Goal: Go to known website: Access a specific website the user already knows

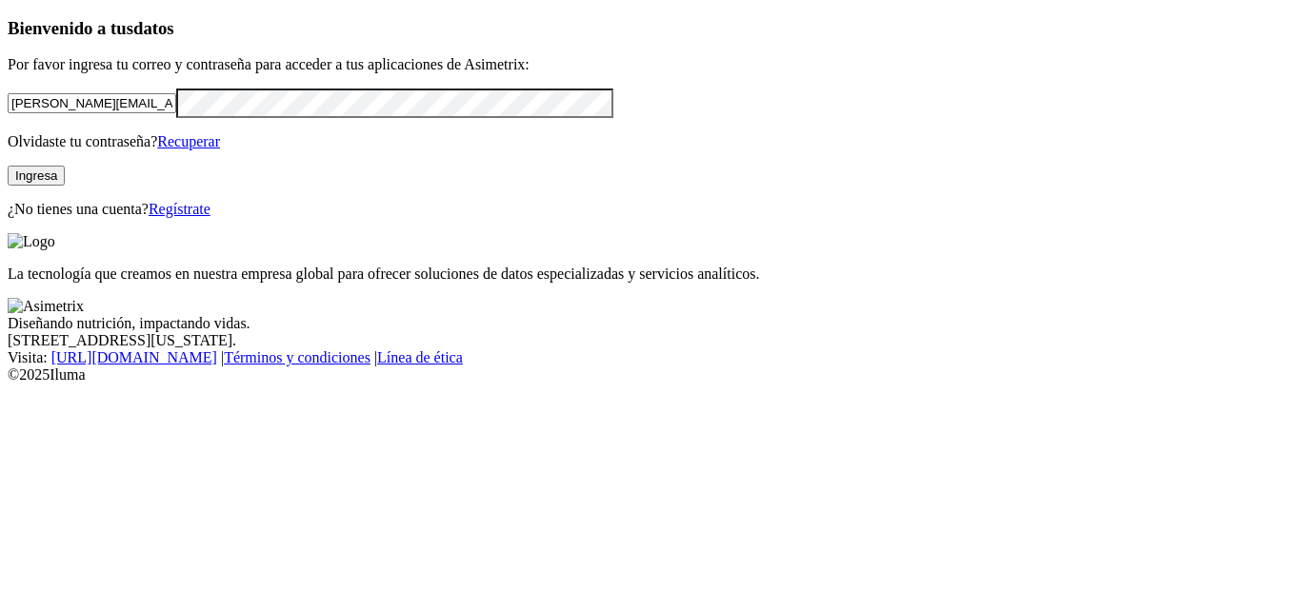
click at [65, 186] on button "Ingresa" at bounding box center [36, 176] width 57 height 20
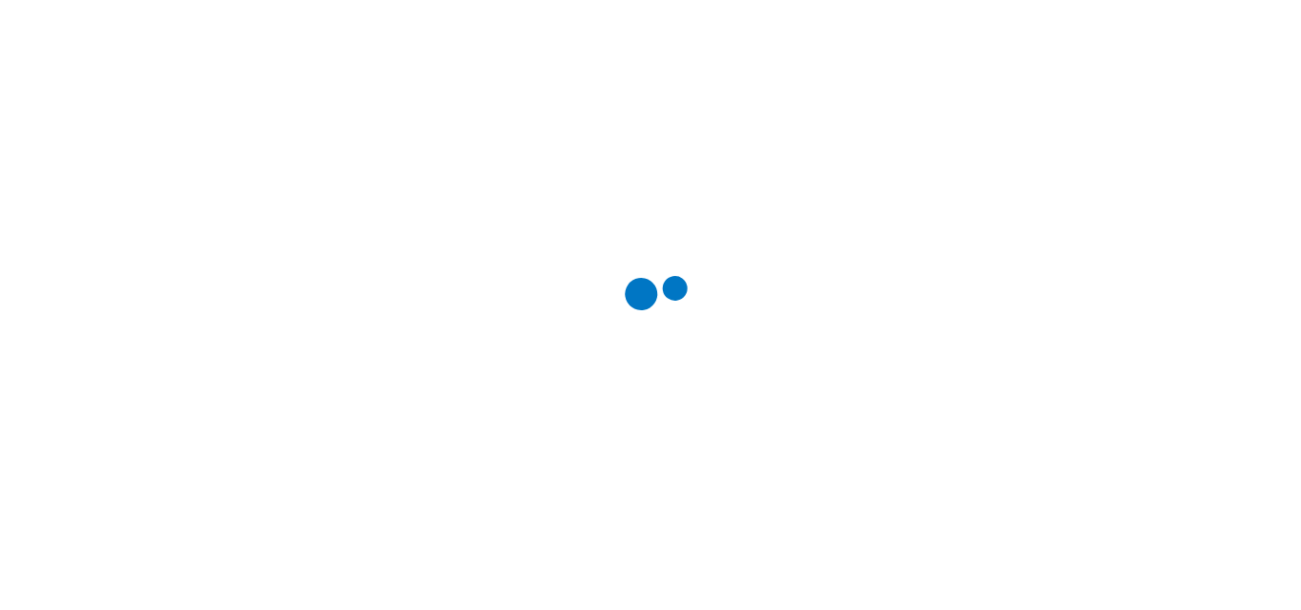
drag, startPoint x: 33, startPoint y: 92, endPoint x: 113, endPoint y: 112, distance: 82.4
drag, startPoint x: 113, startPoint y: 112, endPoint x: 649, endPoint y: 352, distance: 587.3
